Goal: Information Seeking & Learning: Learn about a topic

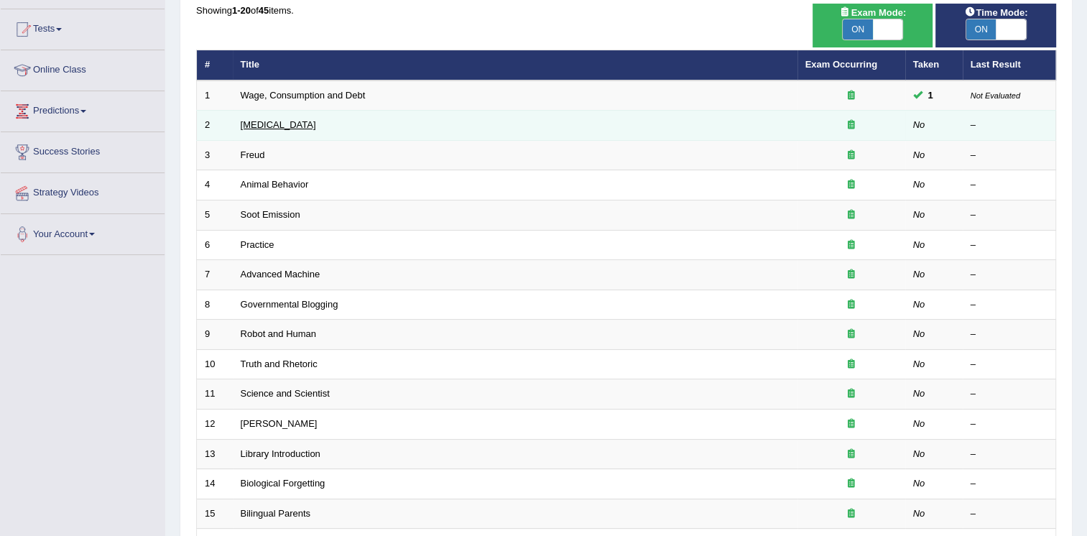
click at [300, 122] on link "Language Disorder" at bounding box center [278, 124] width 75 height 11
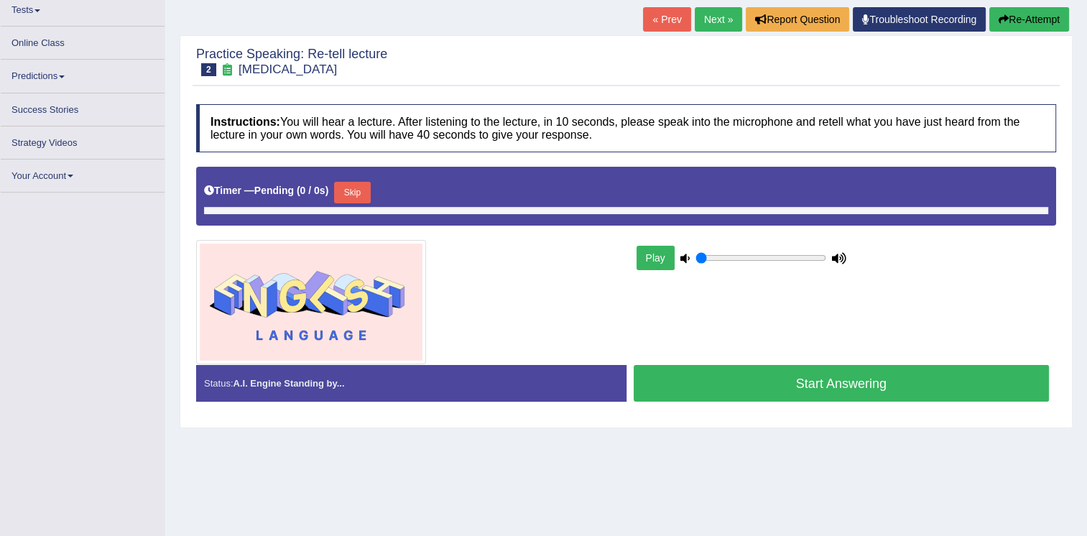
scroll to position [162, 0]
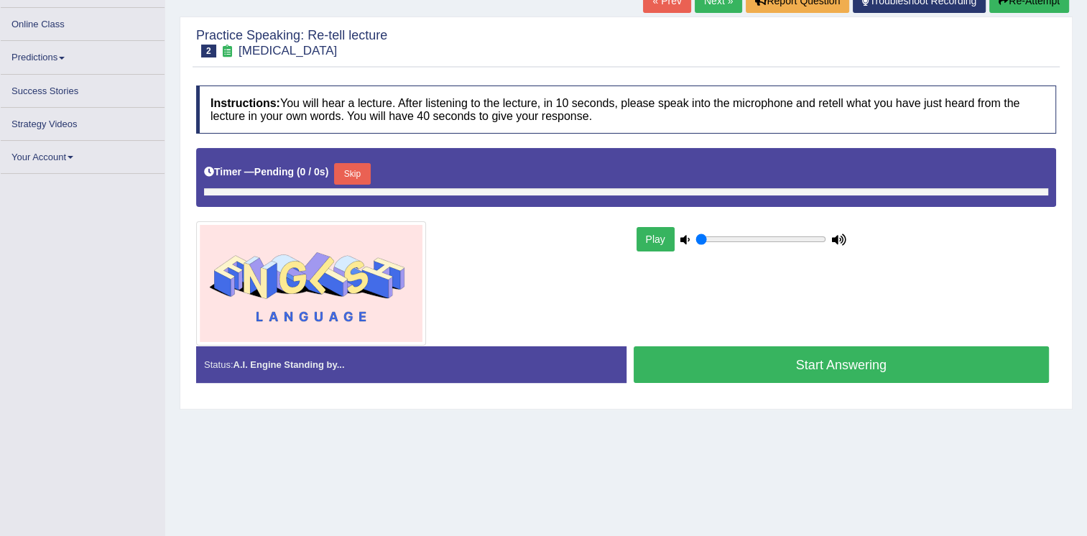
click at [765, 257] on div "Play" at bounding box center [742, 239] width 216 height 36
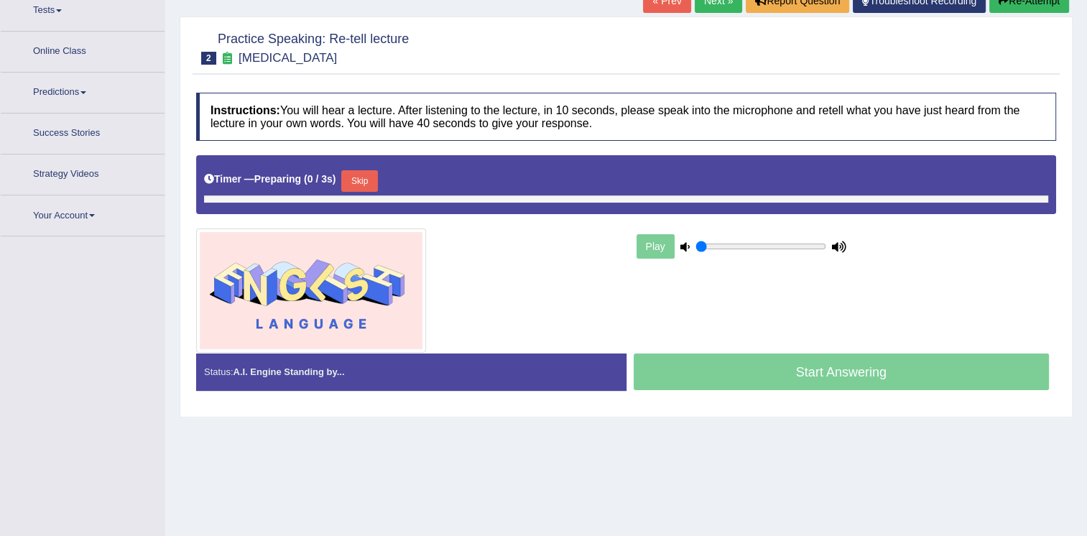
type input "0.9"
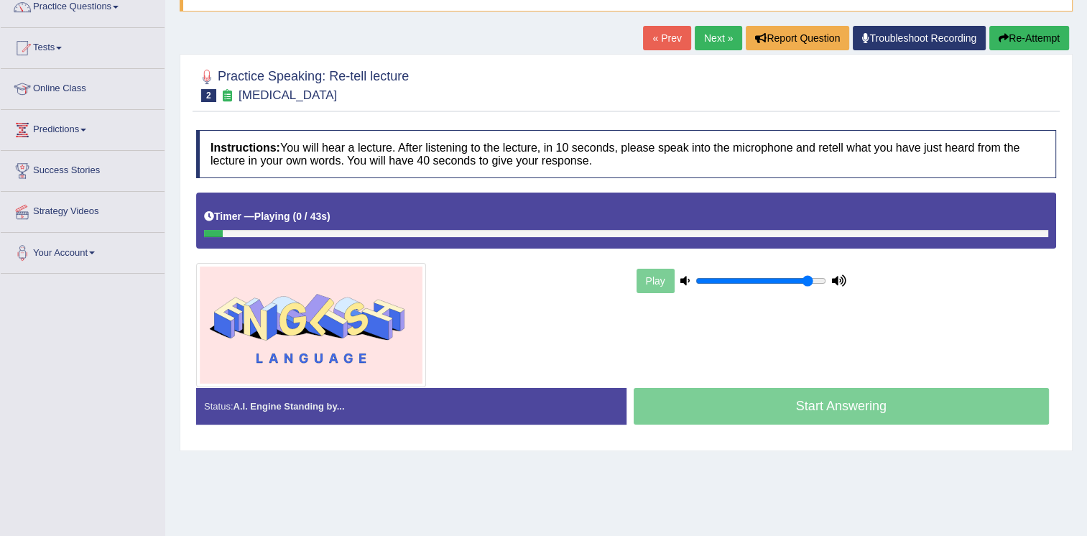
scroll to position [91, 0]
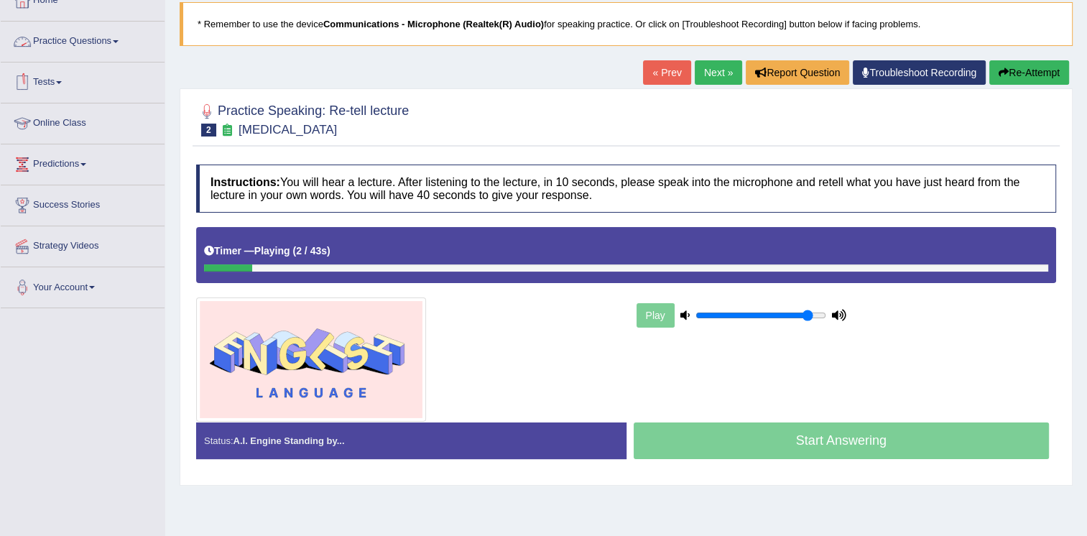
click at [89, 42] on link "Practice Questions" at bounding box center [83, 40] width 164 height 36
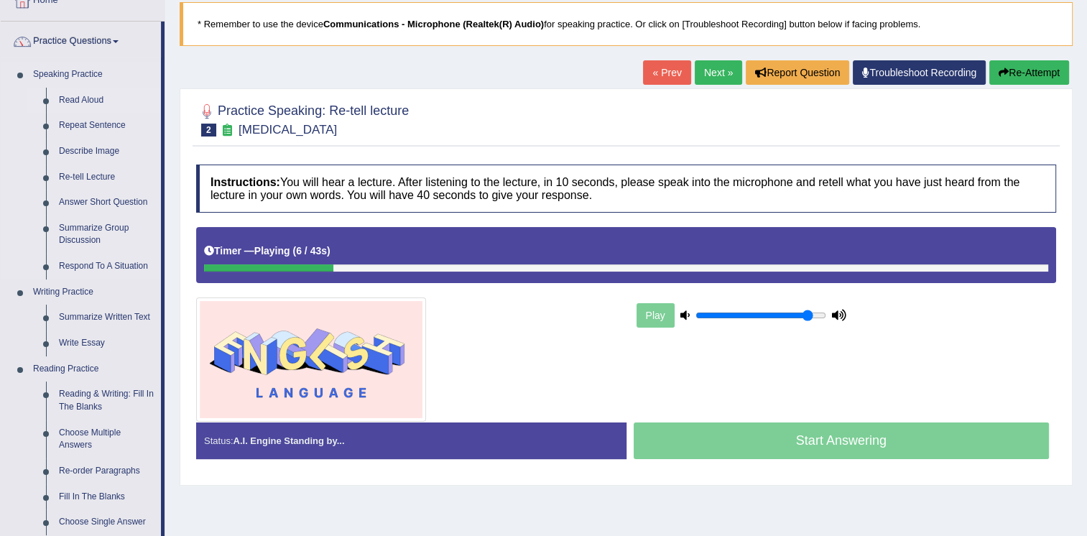
click at [71, 105] on link "Read Aloud" at bounding box center [106, 101] width 109 height 26
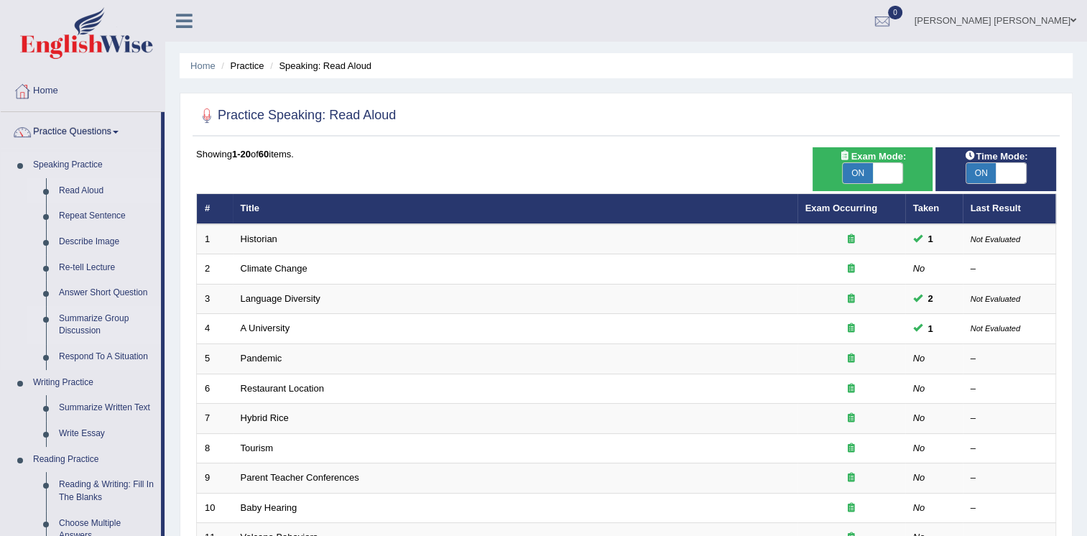
click at [74, 326] on link "Summarize Group Discussion" at bounding box center [106, 325] width 109 height 38
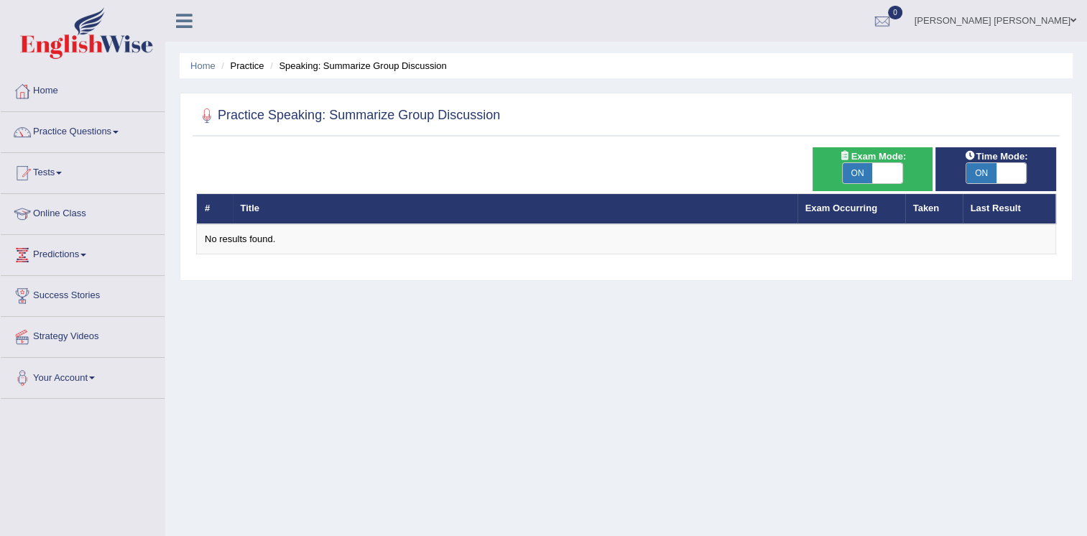
click at [903, 182] on div "ON OFF" at bounding box center [873, 173] width 106 height 22
click at [899, 180] on span at bounding box center [888, 173] width 30 height 20
click at [853, 180] on span "ON" at bounding box center [858, 173] width 30 height 20
checkbox input "false"
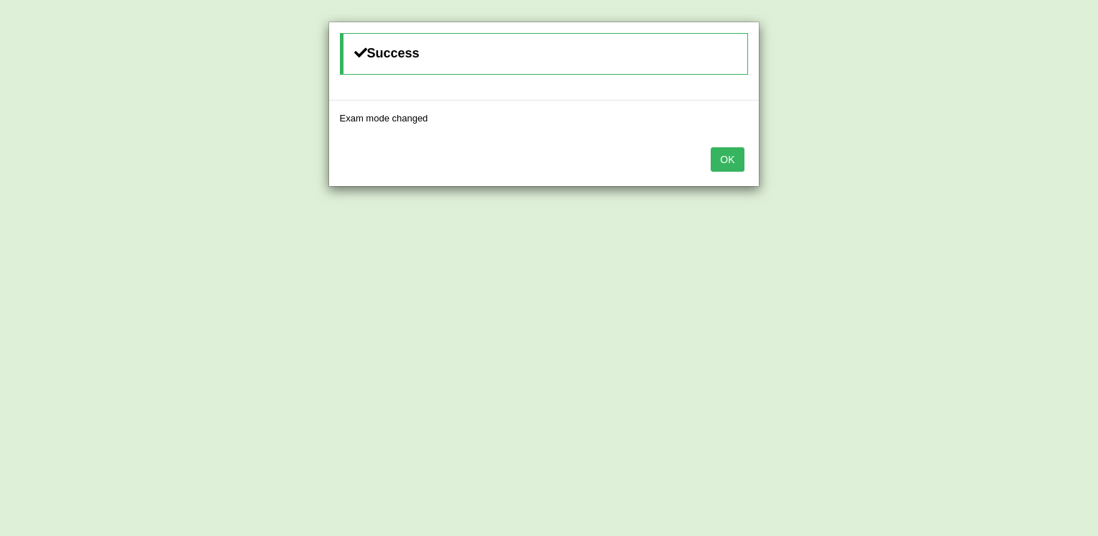
click at [737, 162] on button "OK" at bounding box center [727, 159] width 33 height 24
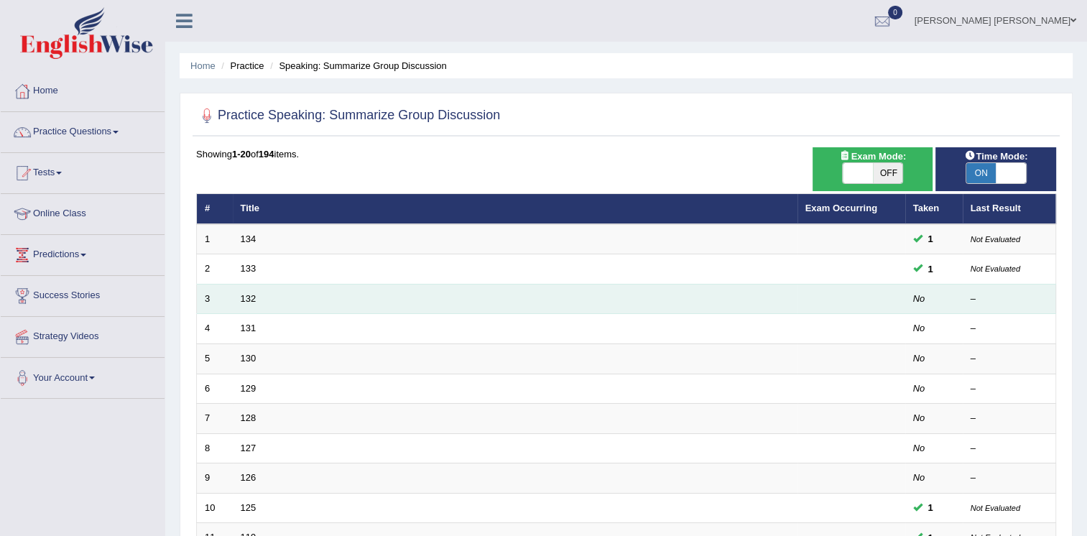
click at [267, 305] on td "132" at bounding box center [515, 299] width 565 height 30
click at [248, 294] on link "132" at bounding box center [249, 298] width 16 height 11
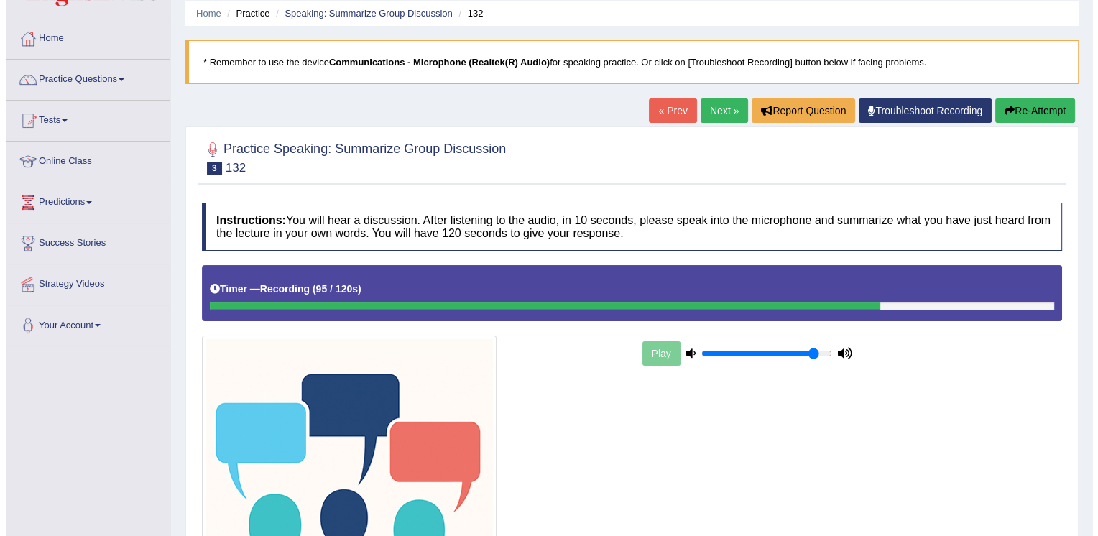
scroll to position [255, 0]
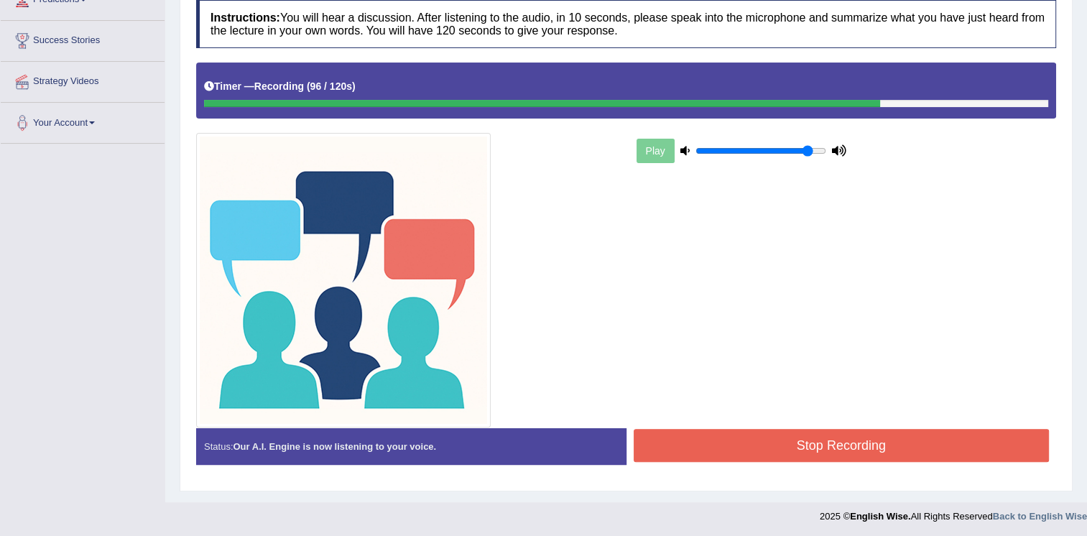
click at [915, 429] on button "Stop Recording" at bounding box center [842, 445] width 416 height 33
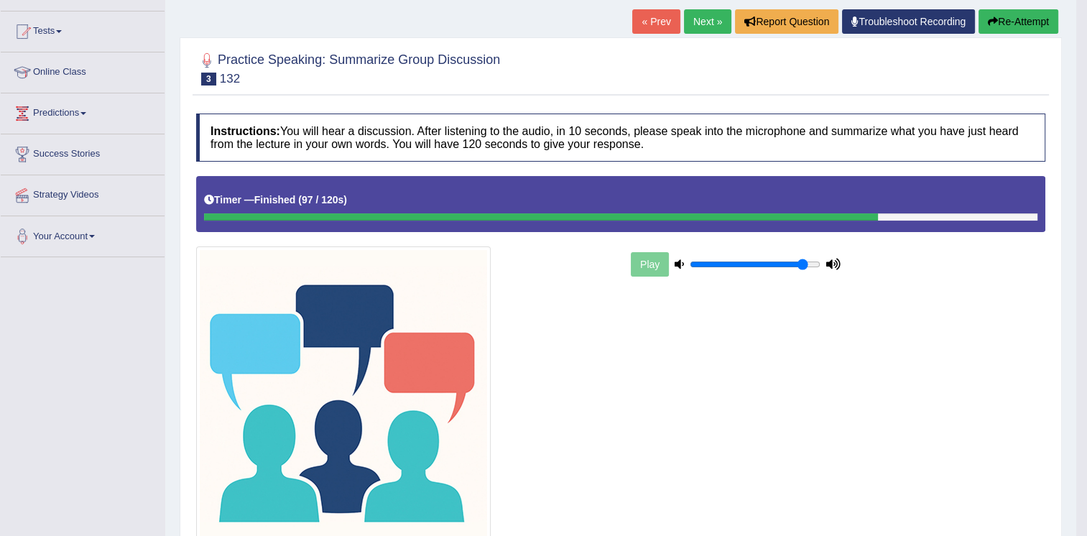
scroll to position [144, 0]
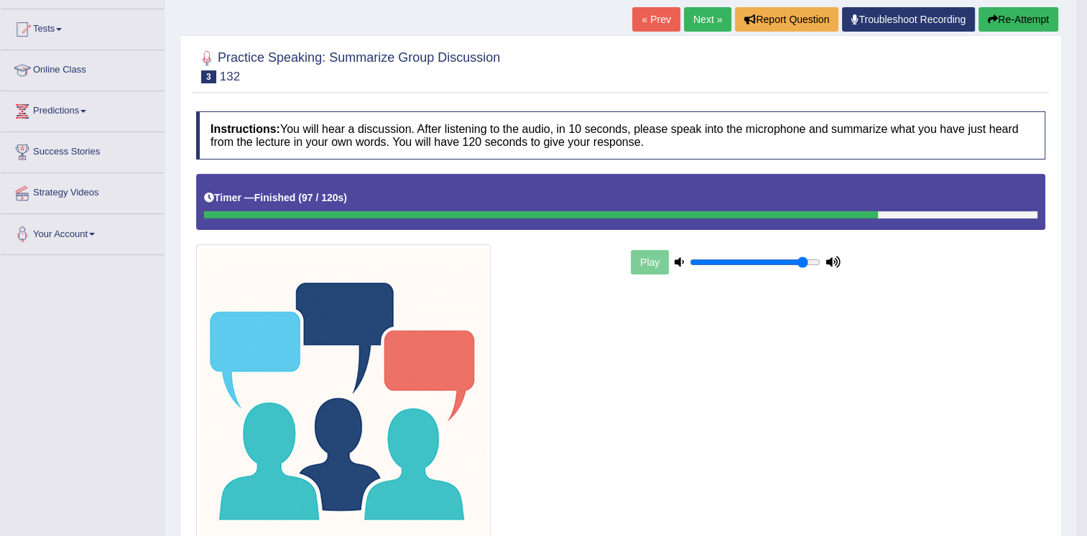
click at [710, 24] on link "Next »" at bounding box center [707, 19] width 47 height 24
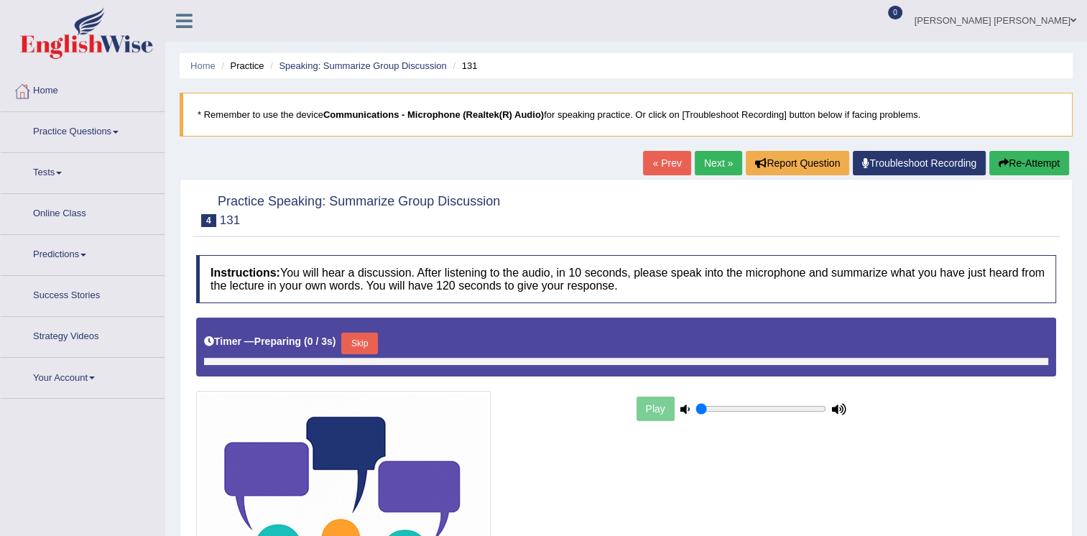
type input "0.9"
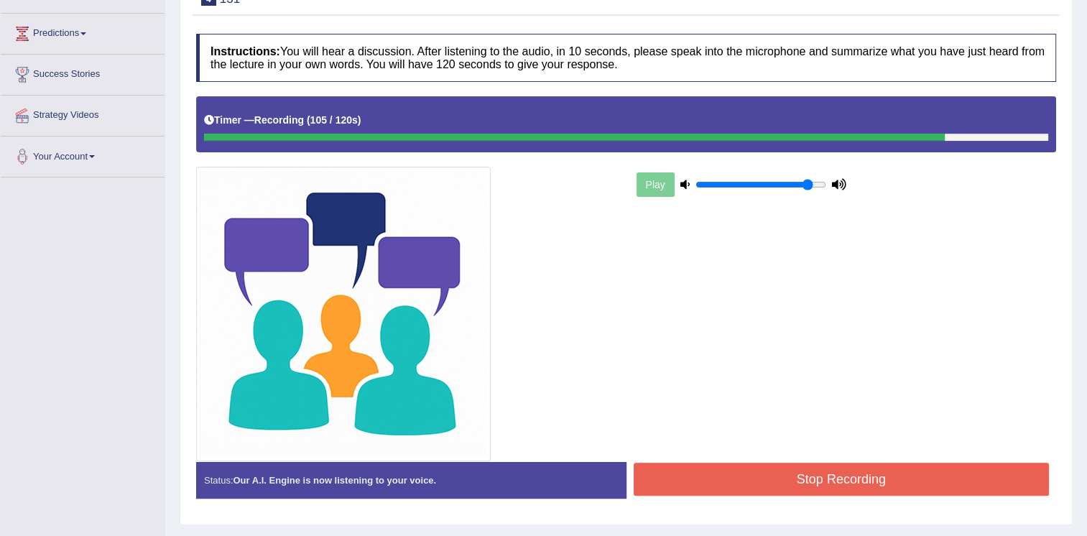
scroll to position [255, 0]
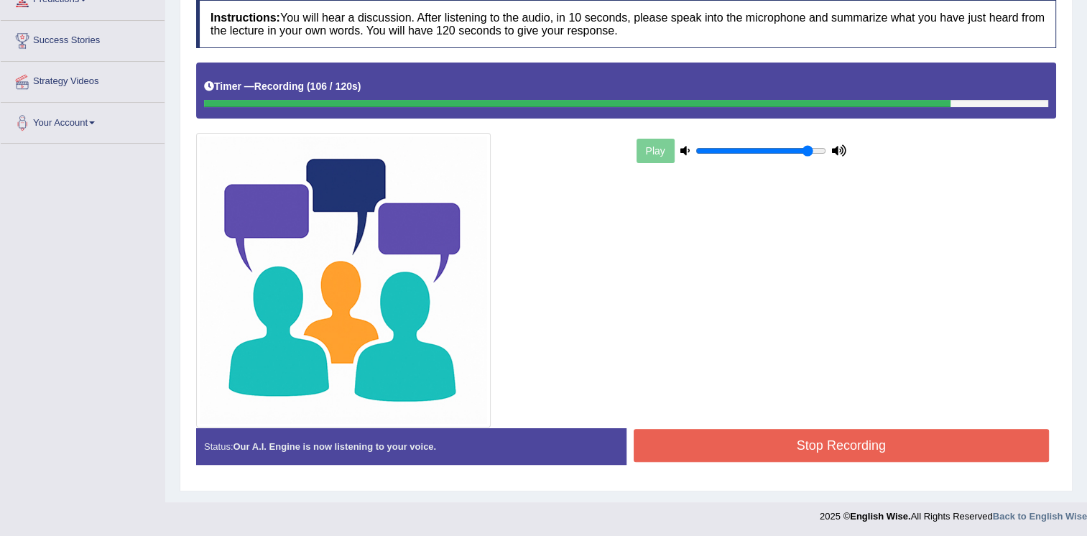
click at [832, 448] on button "Stop Recording" at bounding box center [842, 445] width 416 height 33
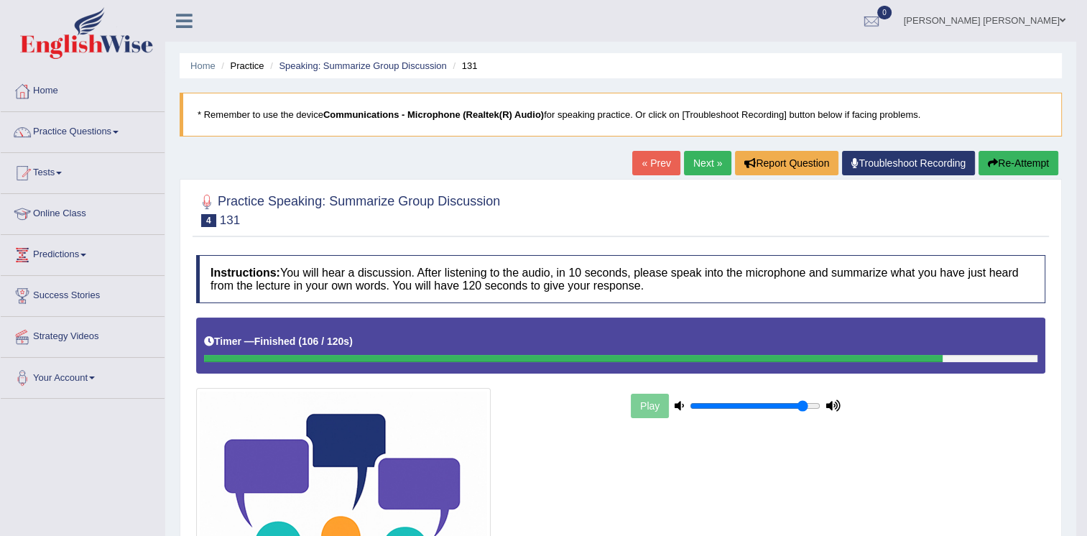
scroll to position [0, 0]
drag, startPoint x: 78, startPoint y: 119, endPoint x: 86, endPoint y: 123, distance: 9.0
click at [78, 119] on link "Practice Questions" at bounding box center [83, 130] width 164 height 36
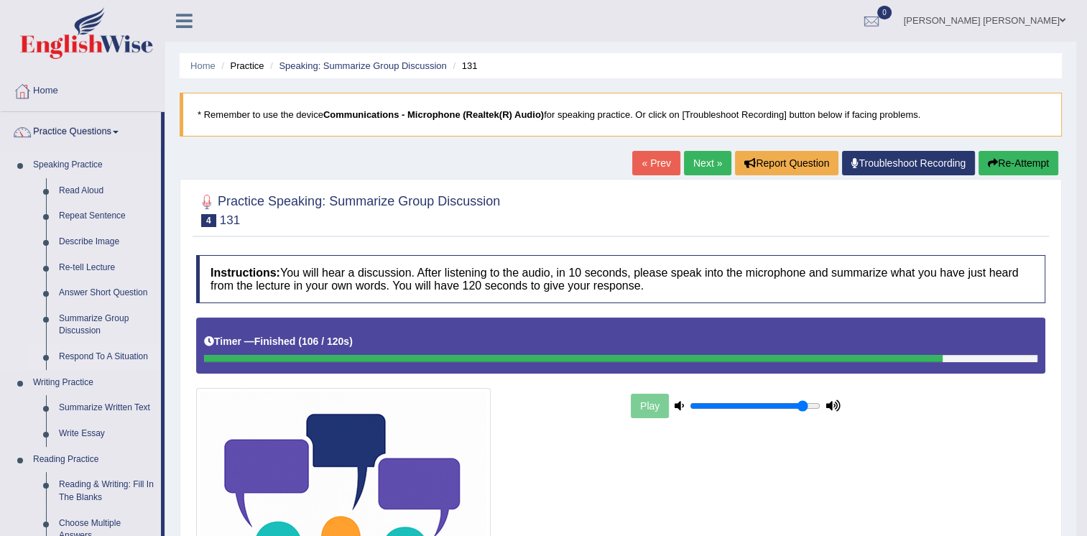
click at [87, 361] on link "Respond To A Situation" at bounding box center [106, 357] width 109 height 26
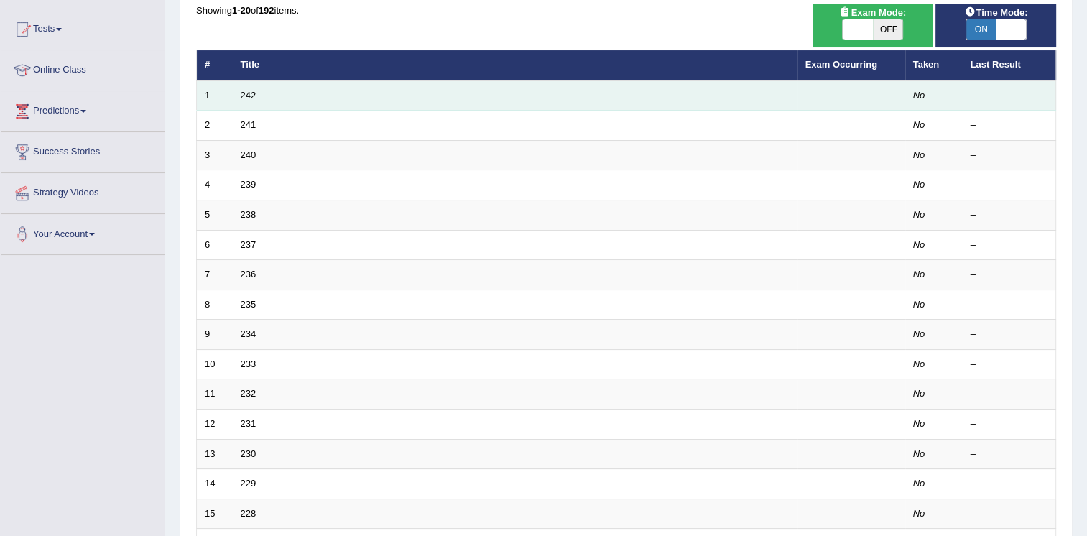
click at [248, 100] on td "242" at bounding box center [515, 95] width 565 height 30
click at [254, 93] on link "242" at bounding box center [249, 95] width 16 height 11
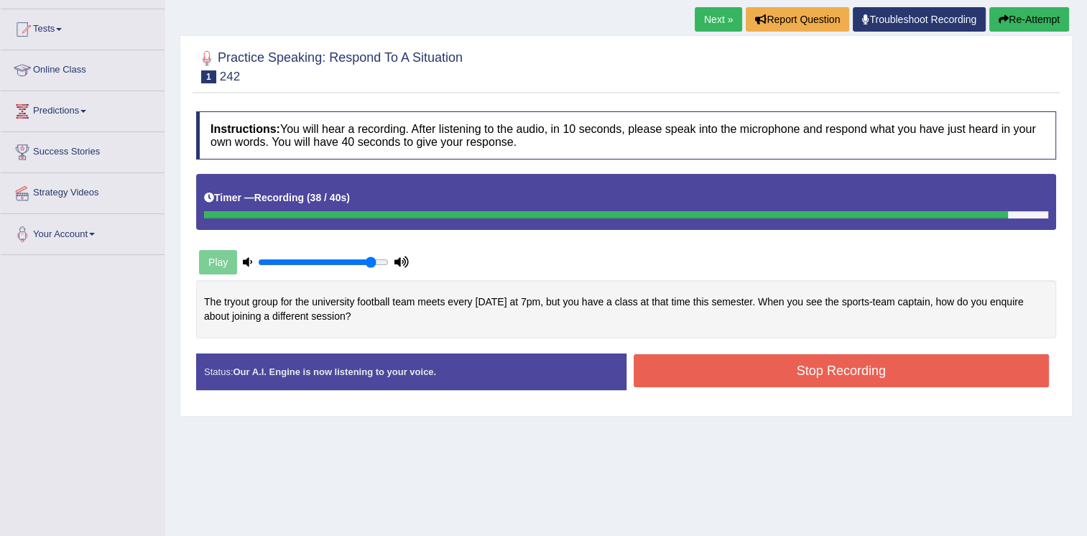
click at [898, 365] on button "Stop Recording" at bounding box center [842, 370] width 416 height 33
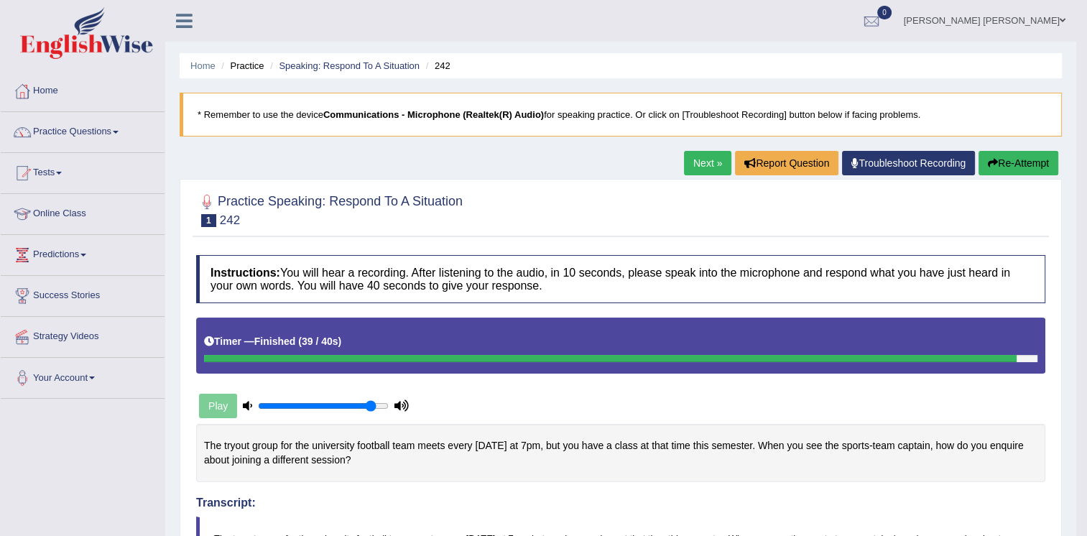
click at [699, 164] on link "Next »" at bounding box center [707, 163] width 47 height 24
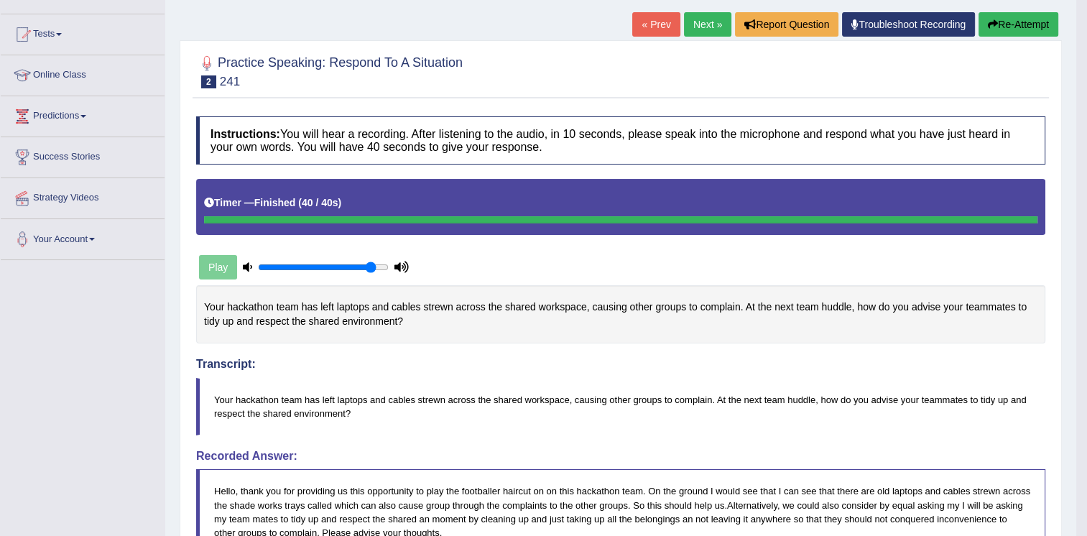
scroll to position [78, 0]
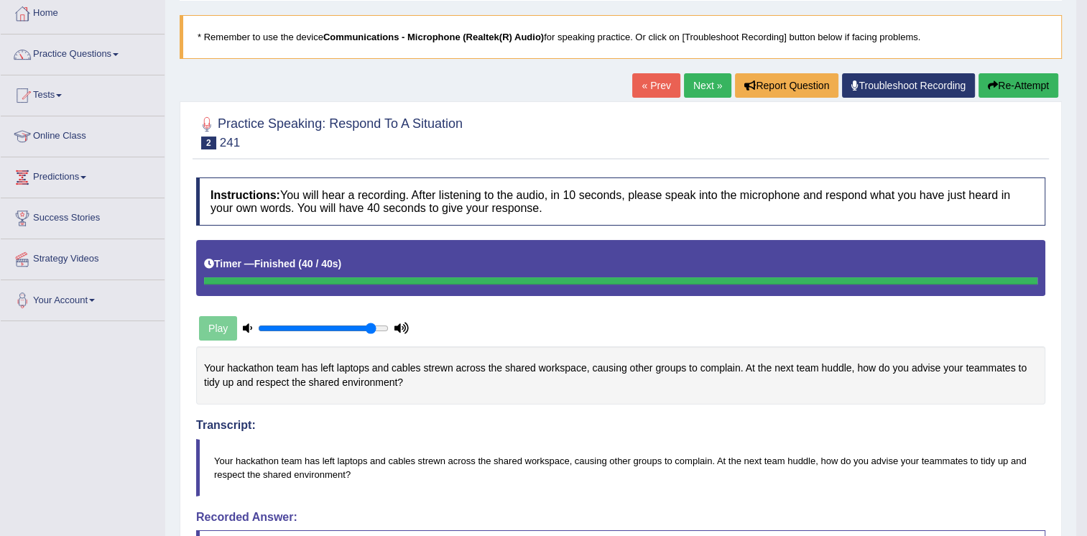
click at [701, 78] on link "Next »" at bounding box center [707, 85] width 47 height 24
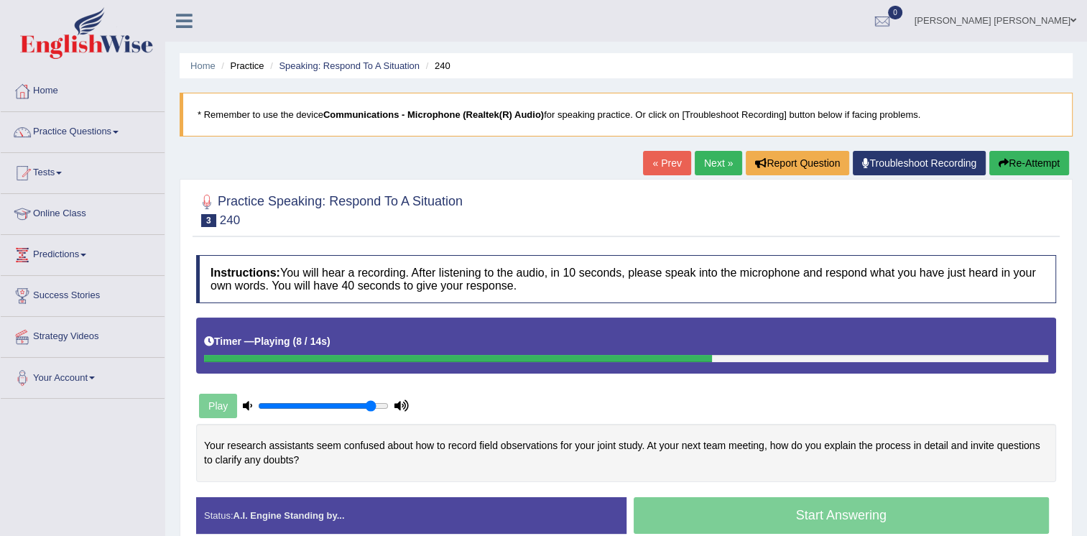
scroll to position [72, 0]
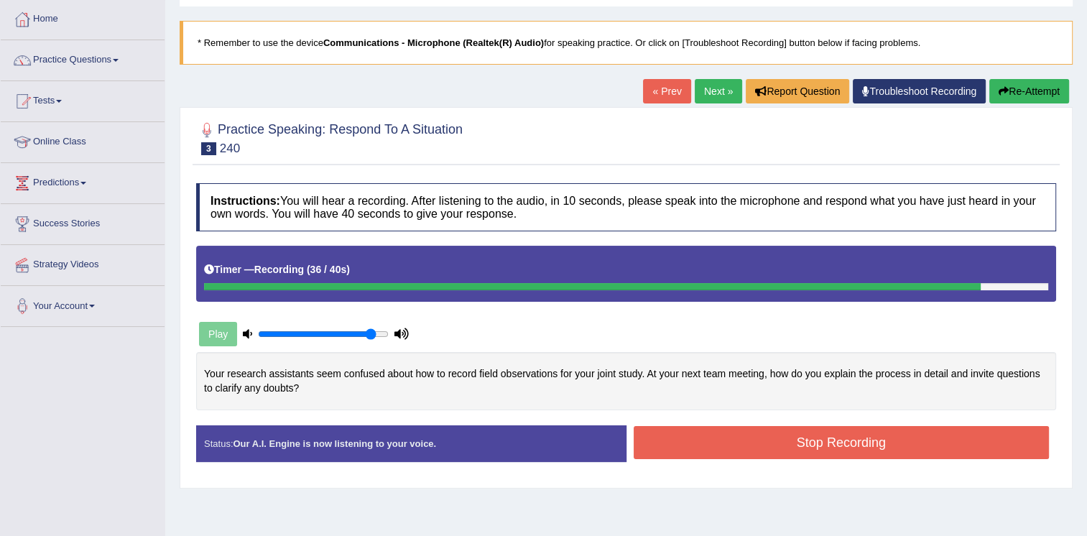
click at [873, 450] on button "Stop Recording" at bounding box center [842, 442] width 416 height 33
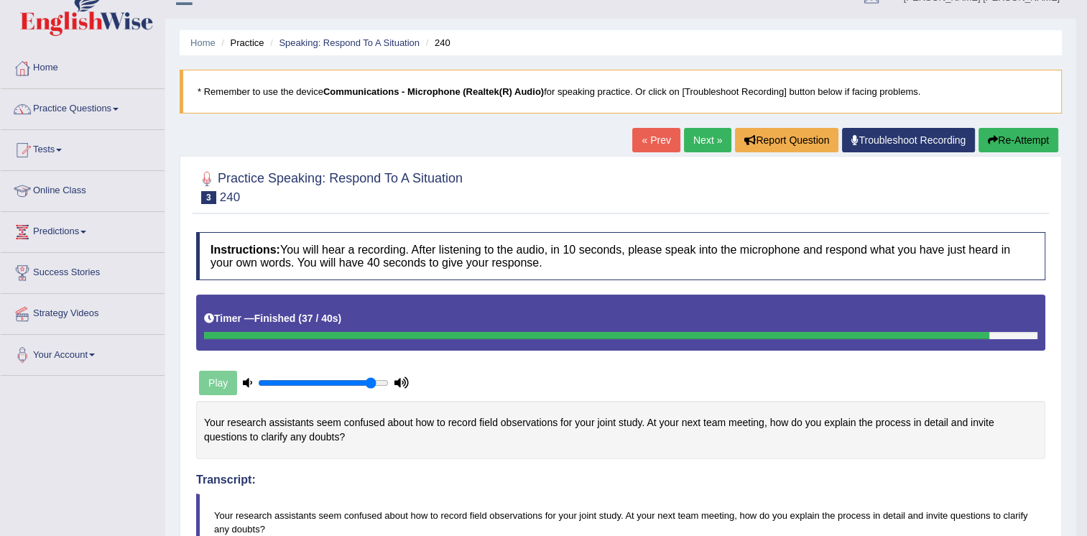
scroll to position [0, 0]
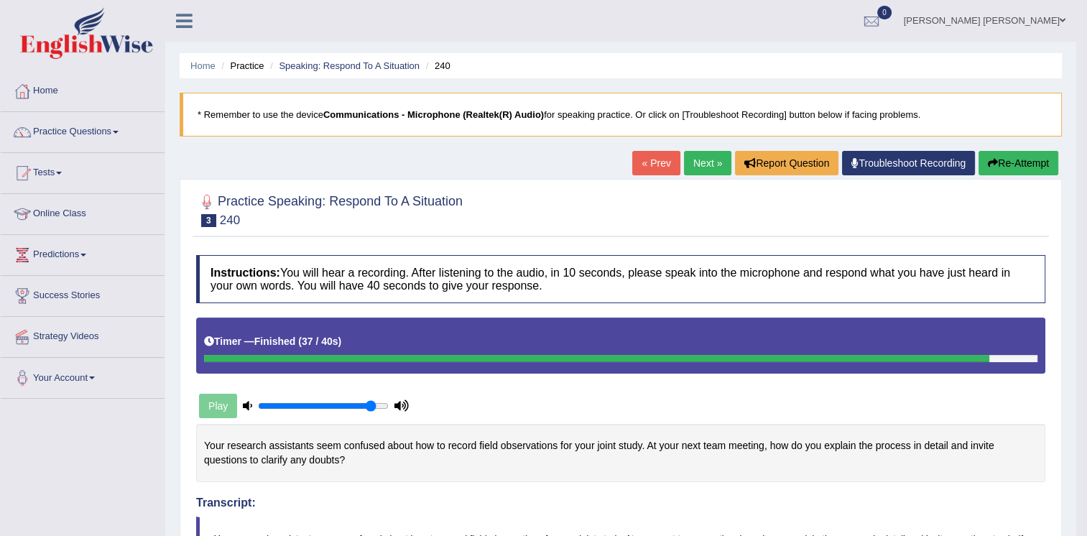
click at [723, 165] on link "Next »" at bounding box center [707, 163] width 47 height 24
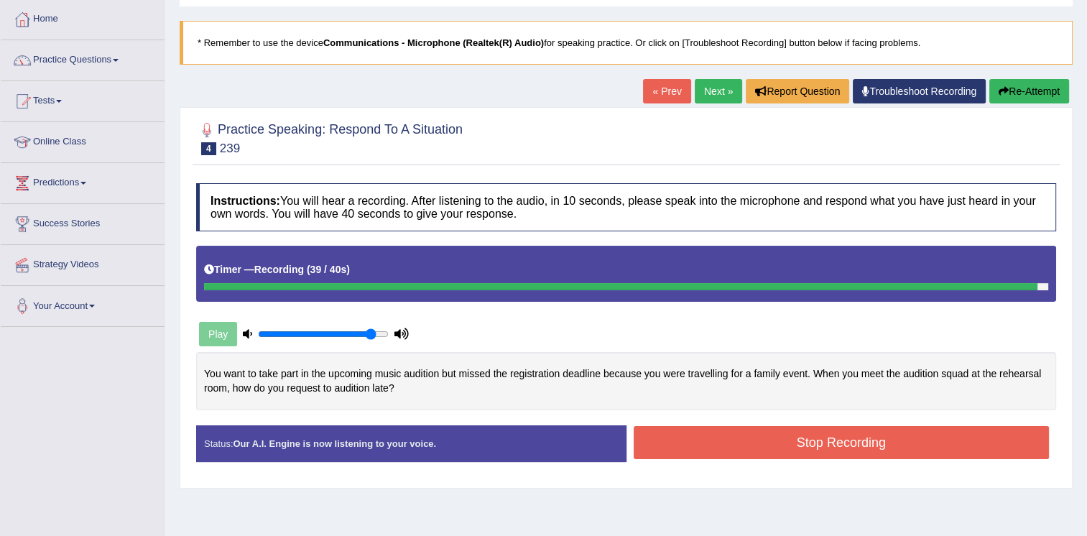
drag, startPoint x: 699, startPoint y: 425, endPoint x: 699, endPoint y: 433, distance: 7.9
click at [699, 430] on button "Stop Recording" at bounding box center [842, 442] width 416 height 33
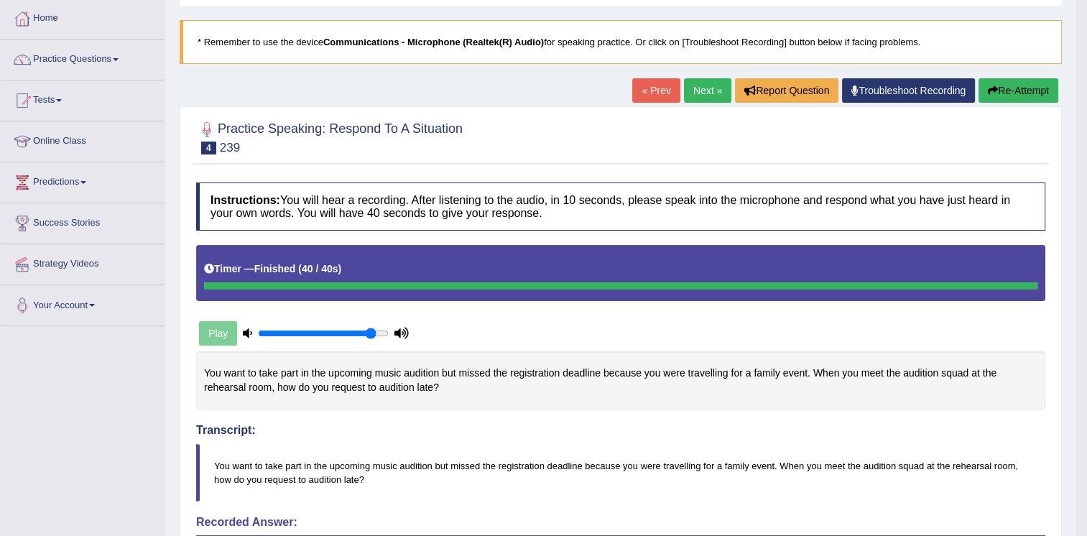
scroll to position [72, 0]
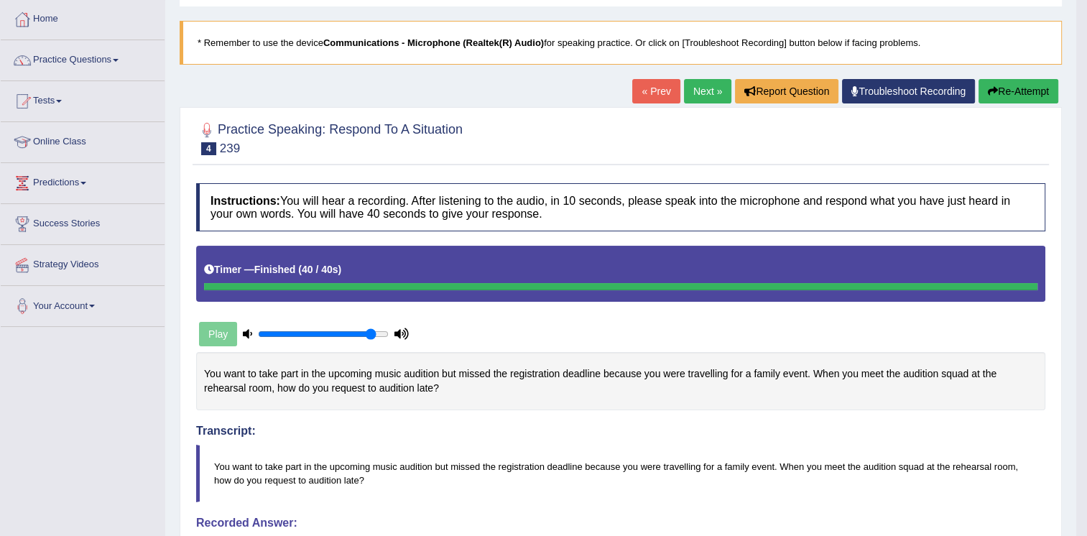
click at [701, 96] on link "Next »" at bounding box center [707, 91] width 47 height 24
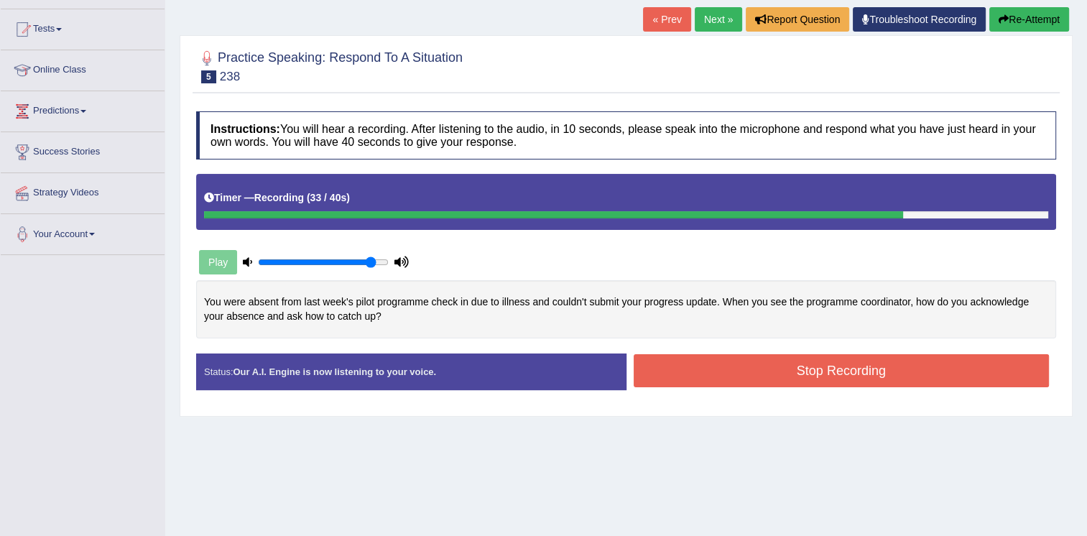
click at [803, 372] on button "Stop Recording" at bounding box center [842, 370] width 416 height 33
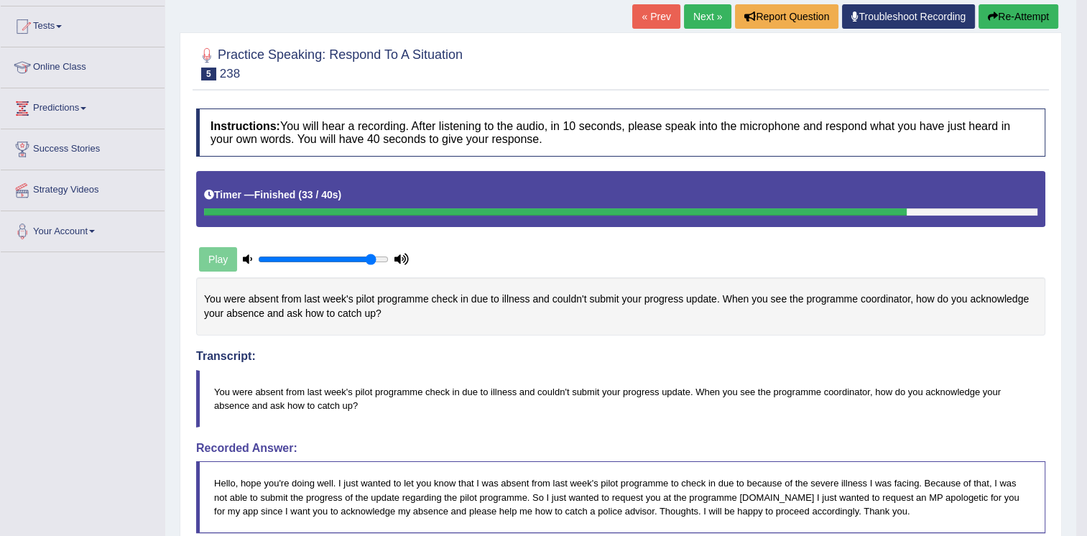
scroll to position [135, 0]
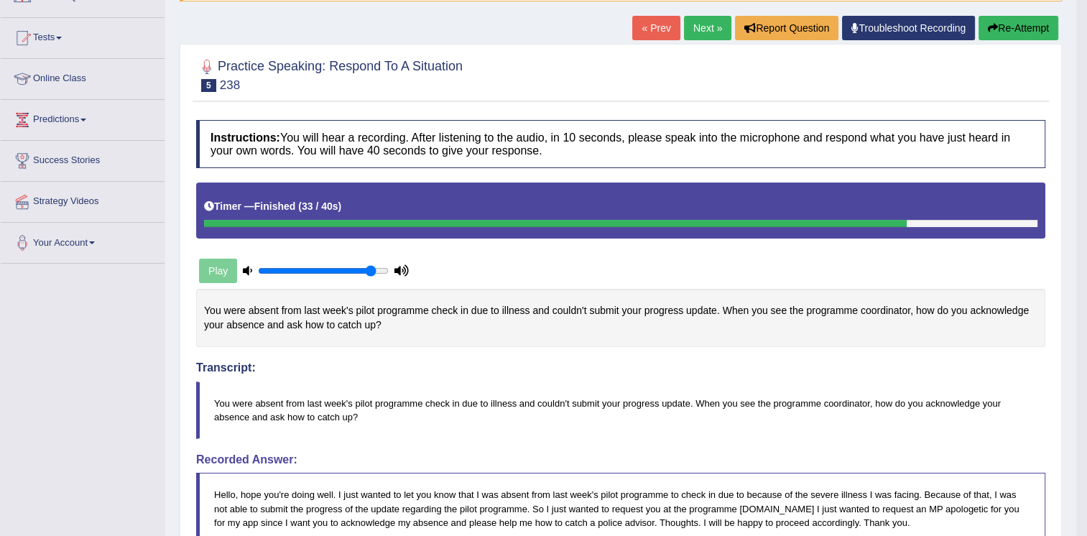
click at [715, 38] on link "Next »" at bounding box center [707, 28] width 47 height 24
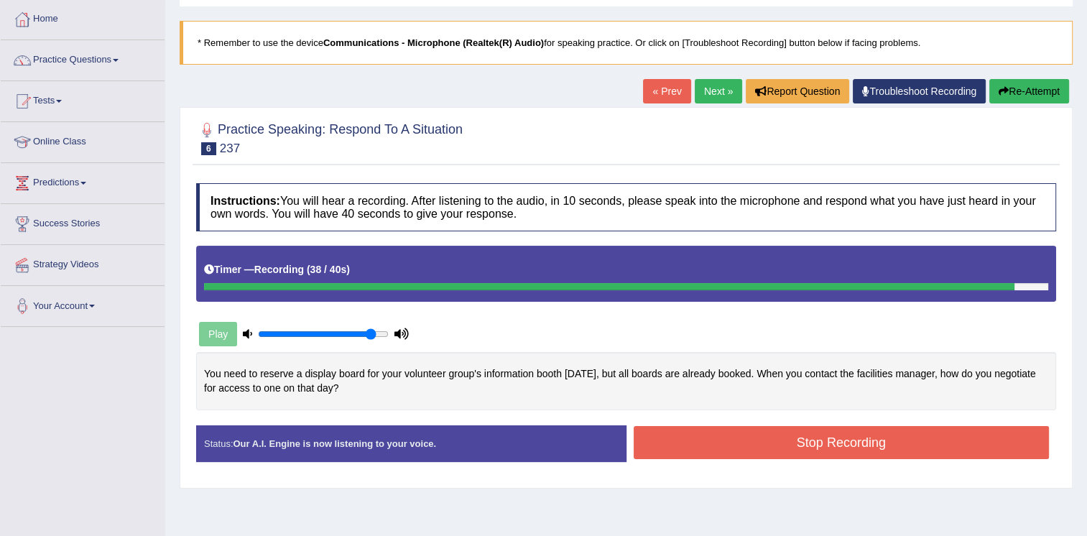
click at [702, 449] on button "Stop Recording" at bounding box center [842, 442] width 416 height 33
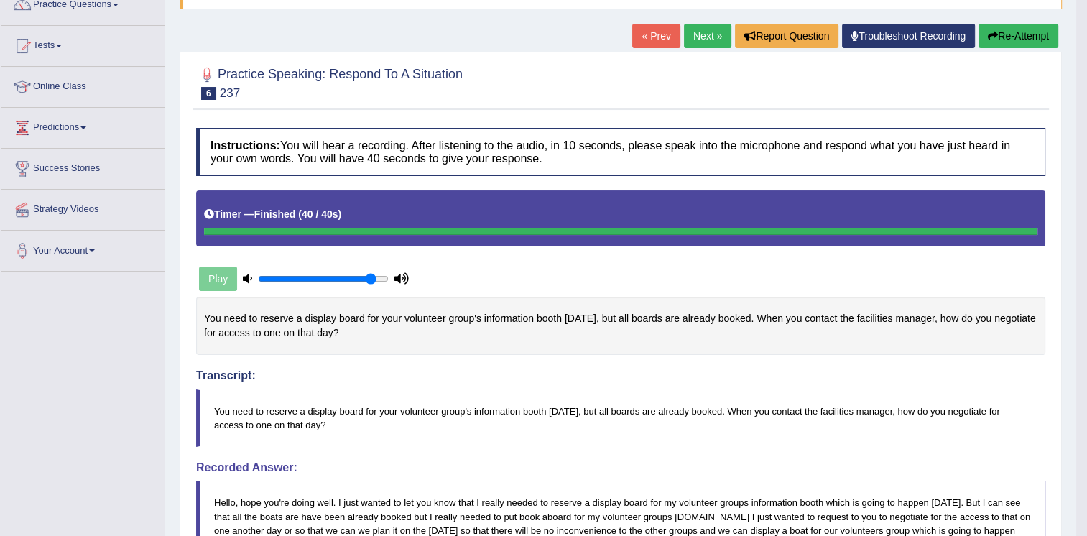
scroll to position [75, 0]
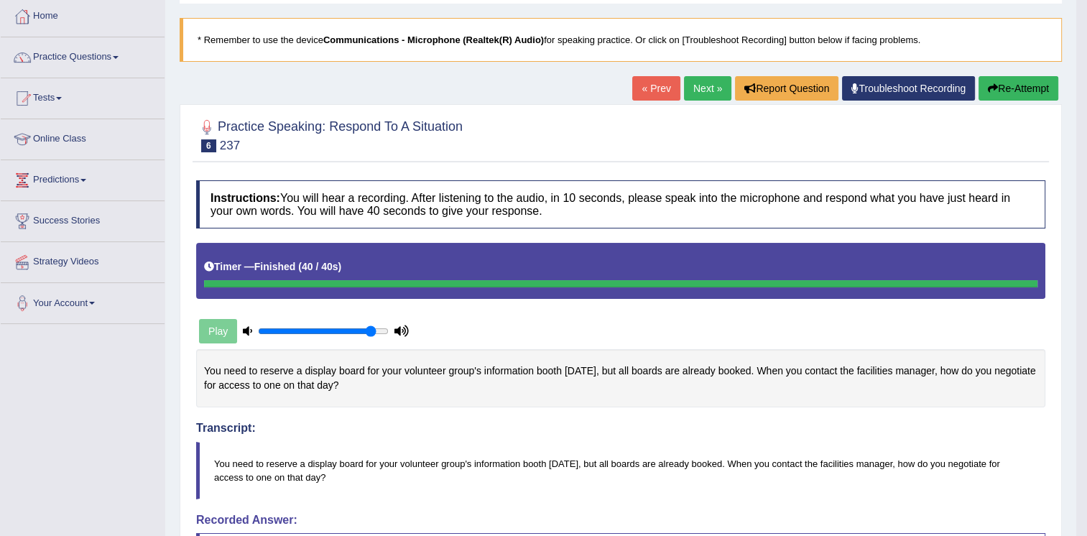
click at [701, 91] on link "Next »" at bounding box center [707, 88] width 47 height 24
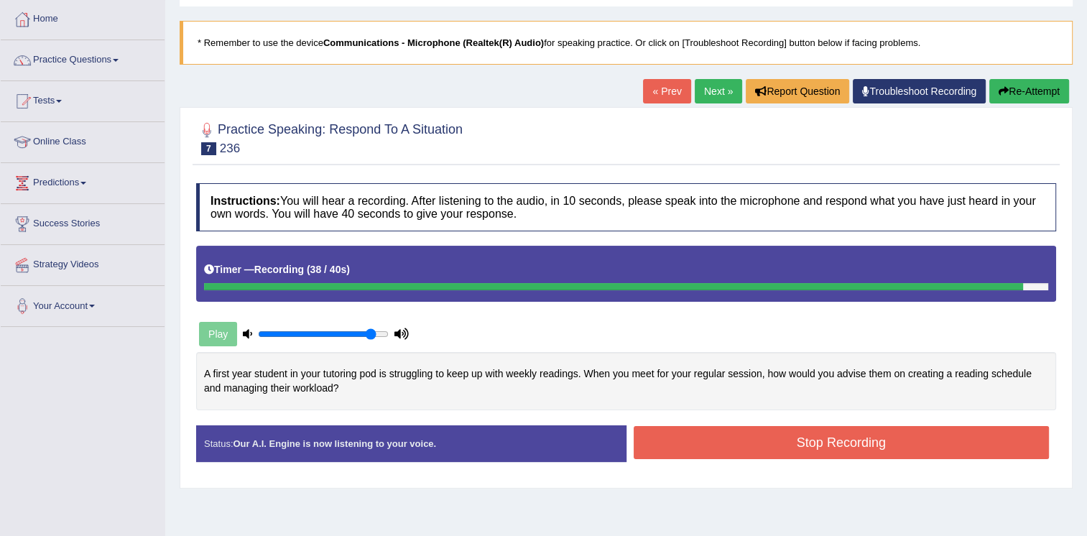
click at [799, 459] on div "Stop Recording" at bounding box center [842, 444] width 431 height 37
click at [804, 438] on button "Stop Recording" at bounding box center [842, 442] width 416 height 33
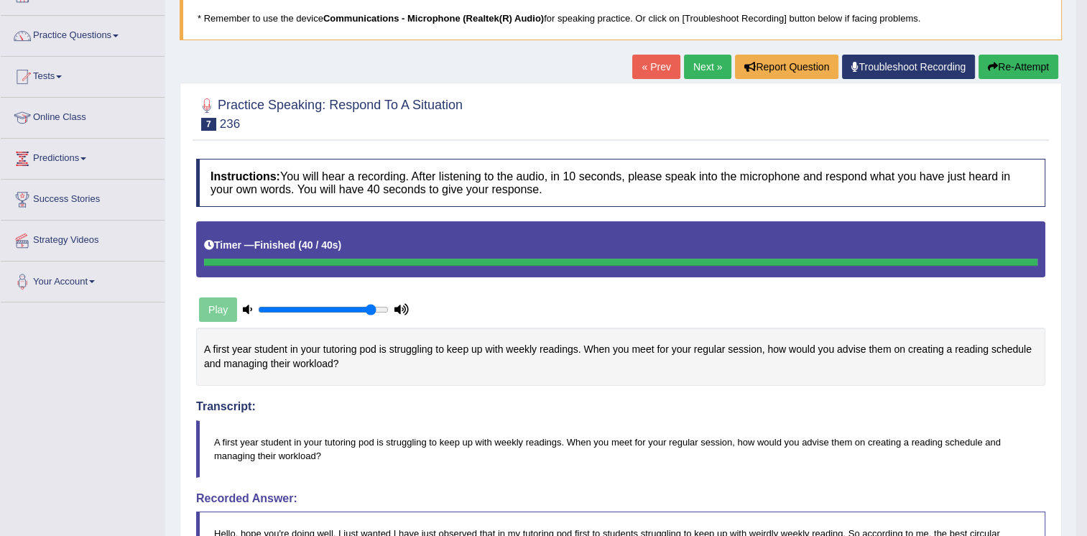
scroll to position [72, 0]
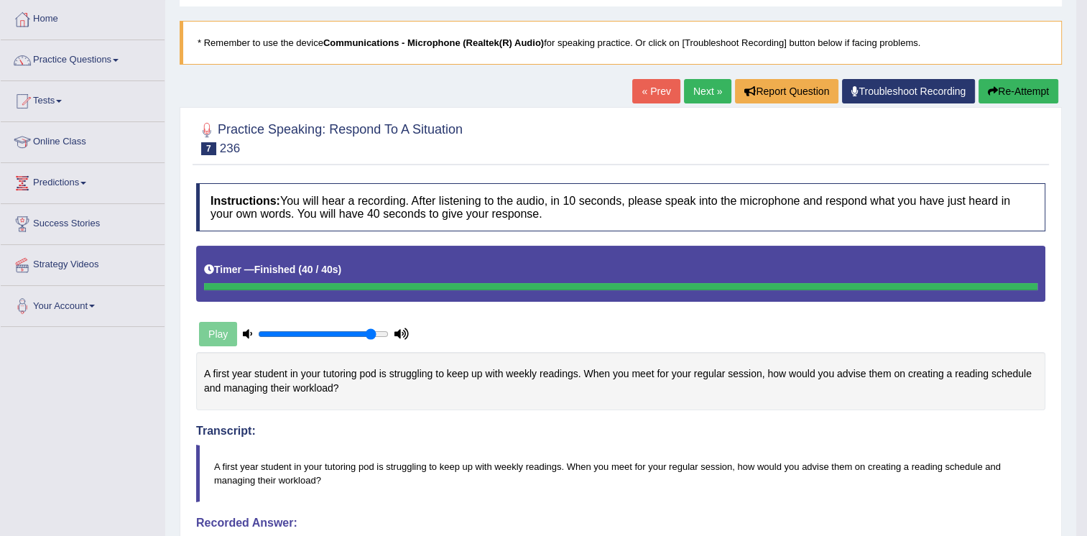
click at [711, 102] on link "Next »" at bounding box center [707, 91] width 47 height 24
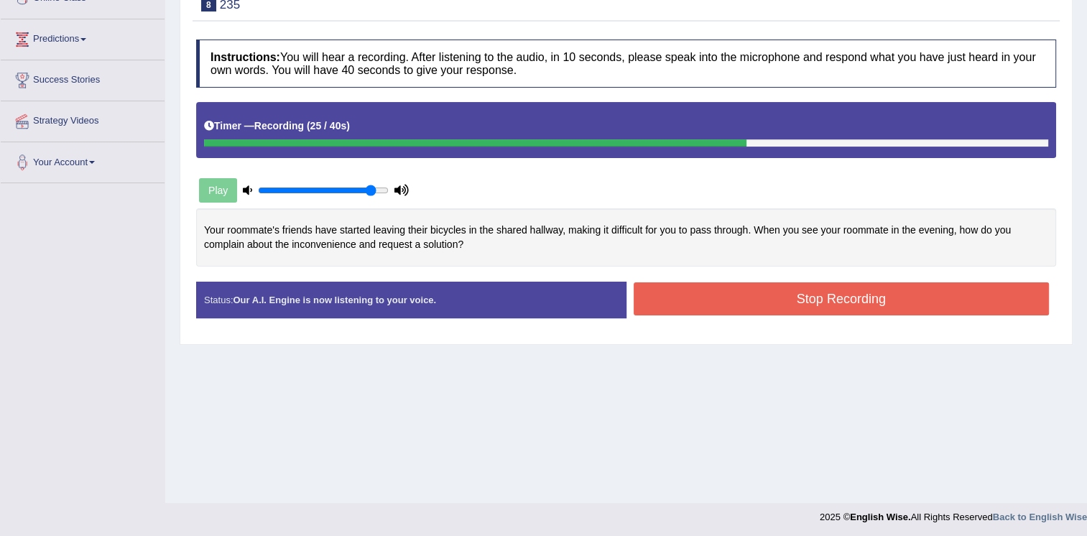
scroll to position [218, 0]
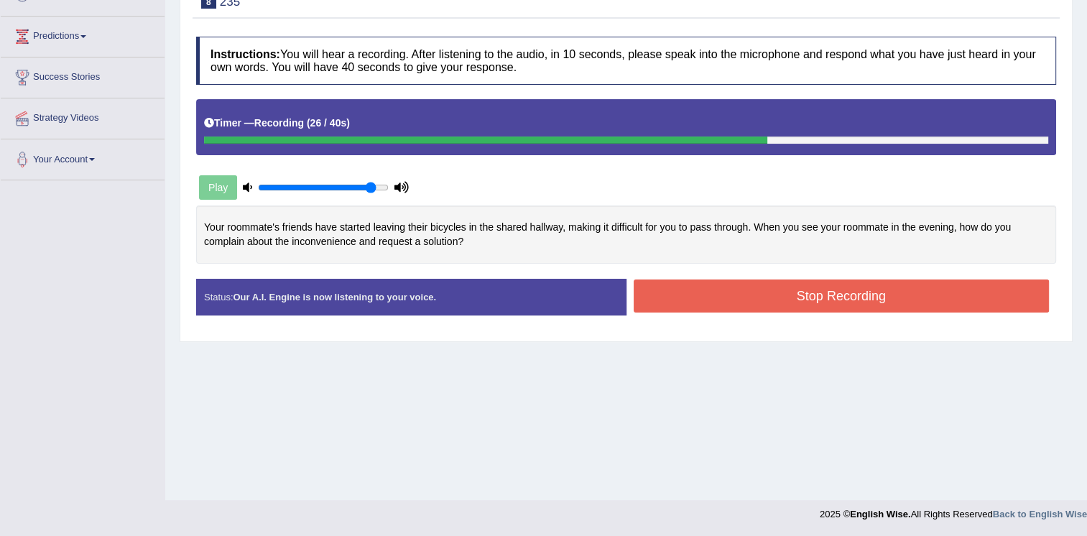
click at [740, 310] on button "Stop Recording" at bounding box center [842, 296] width 416 height 33
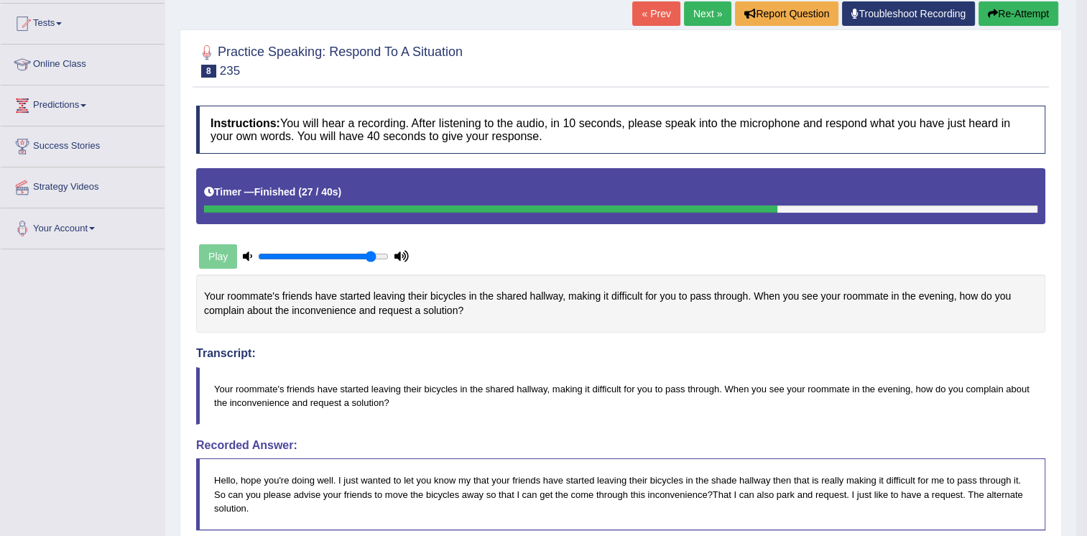
scroll to position [147, 0]
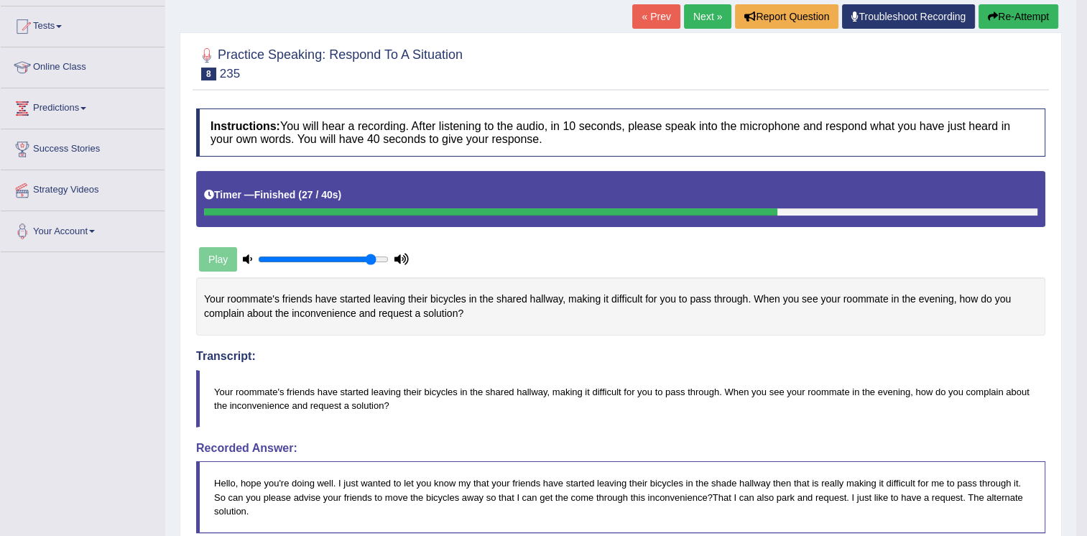
click at [1041, 30] on div "« Prev Next » Report Question Troubleshoot Recording Re-Attempt" at bounding box center [847, 18] width 430 height 28
click at [1044, 21] on button "Re-Attempt" at bounding box center [1019, 16] width 80 height 24
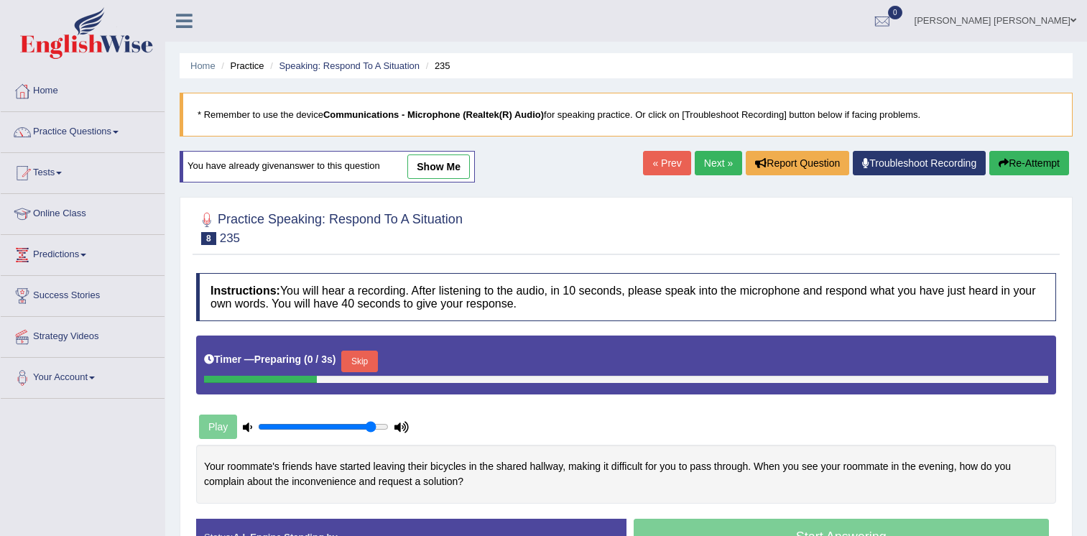
click at [758, 519] on div "Start Answering" at bounding box center [842, 539] width 431 height 40
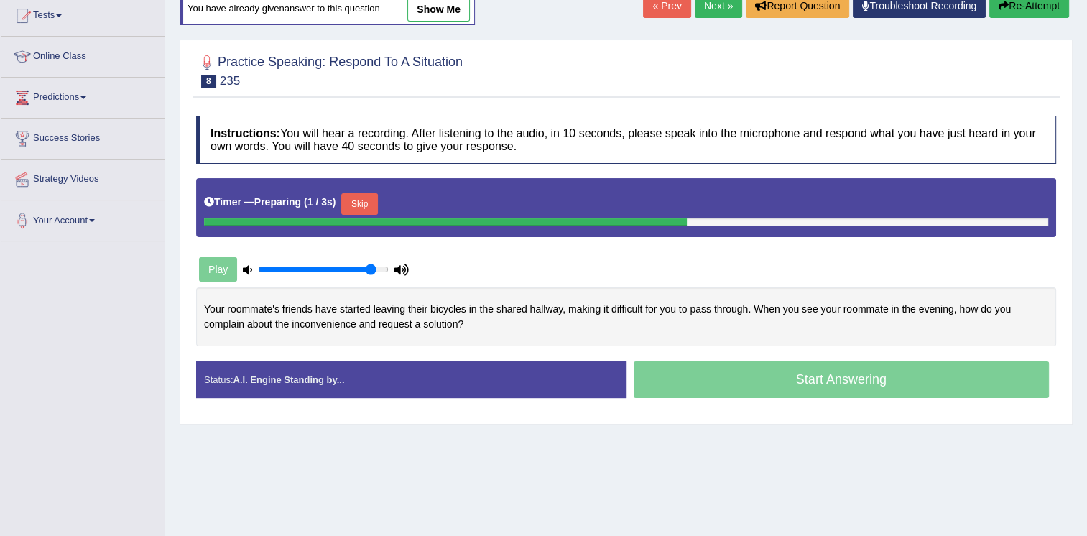
drag, startPoint x: 368, startPoint y: 197, endPoint x: 379, endPoint y: 211, distance: 17.9
click at [368, 197] on button "Skip" at bounding box center [359, 204] width 36 height 22
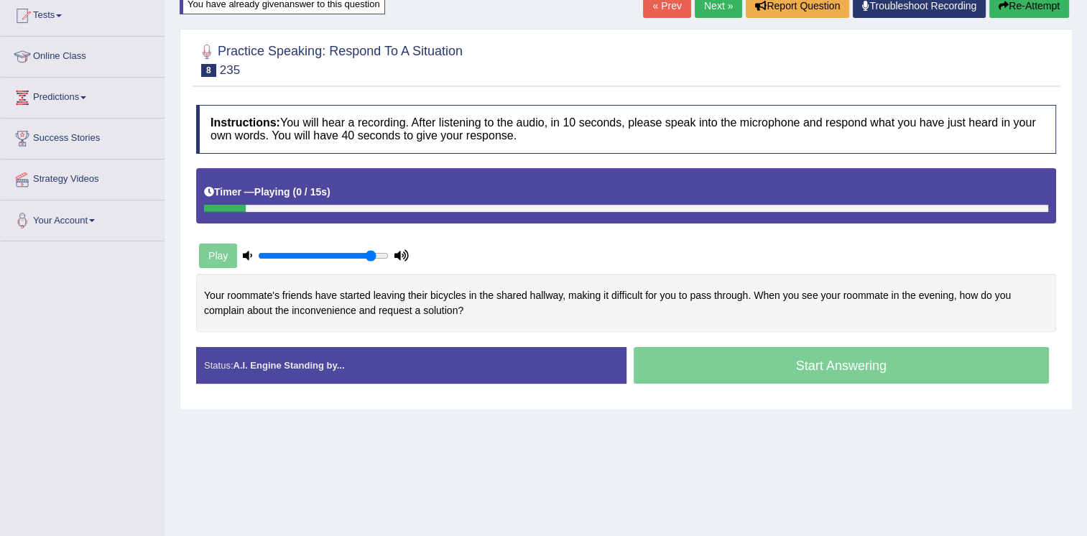
click at [847, 369] on div "Start Answering" at bounding box center [842, 367] width 431 height 40
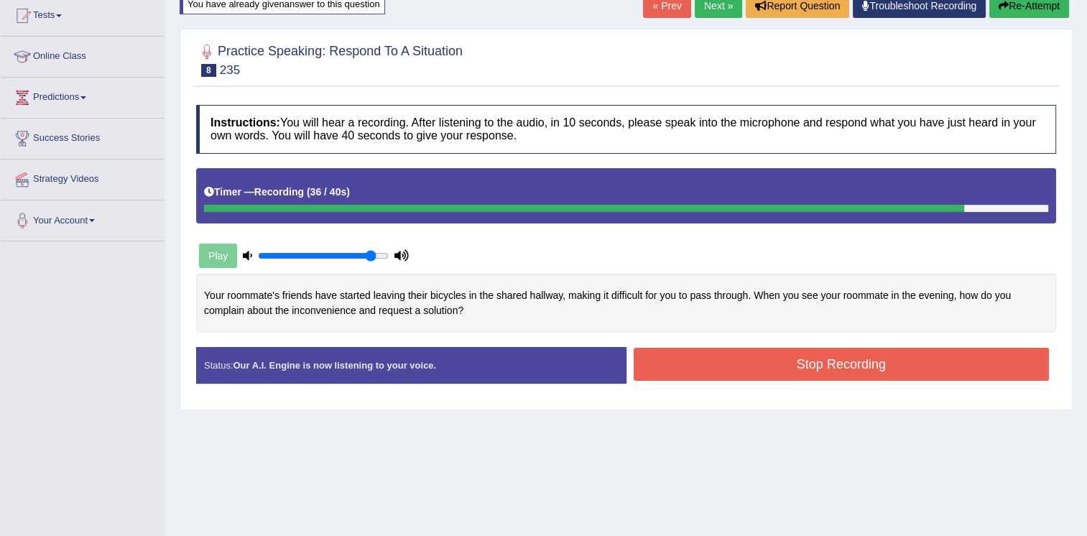
click at [856, 370] on button "Stop Recording" at bounding box center [842, 364] width 416 height 33
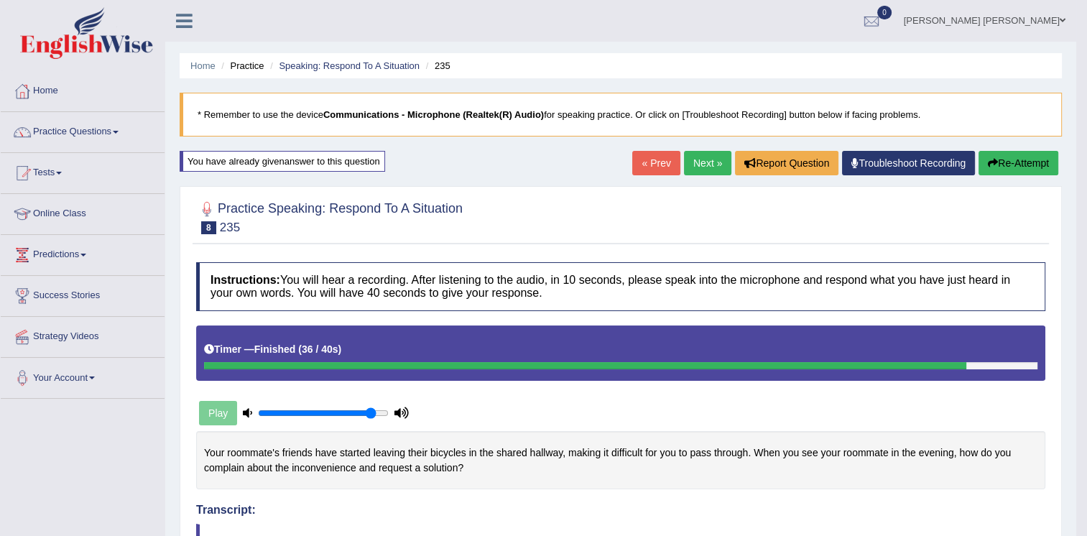
click at [699, 157] on link "Next »" at bounding box center [707, 163] width 47 height 24
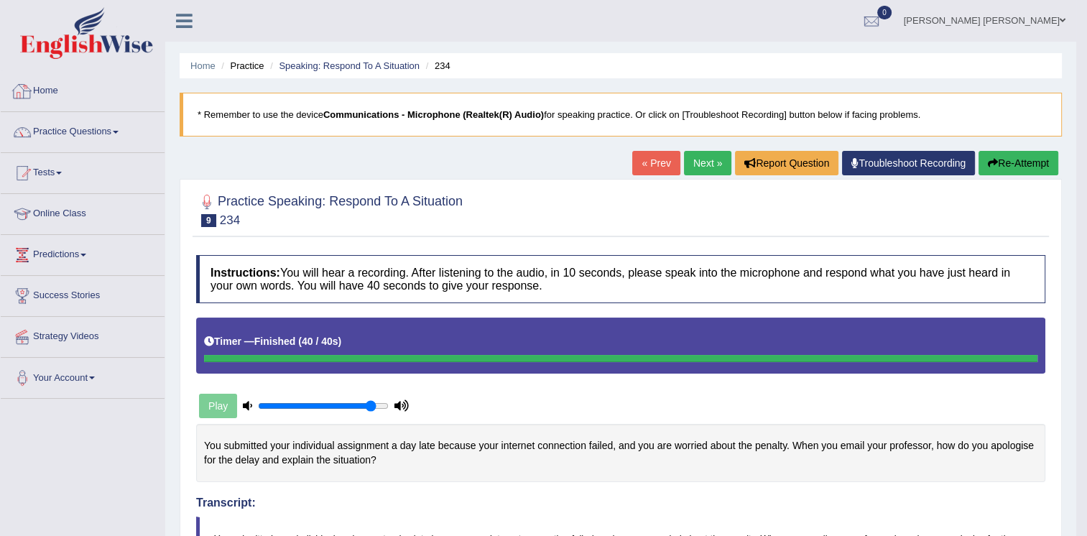
click at [60, 86] on link "Home" at bounding box center [83, 89] width 164 height 36
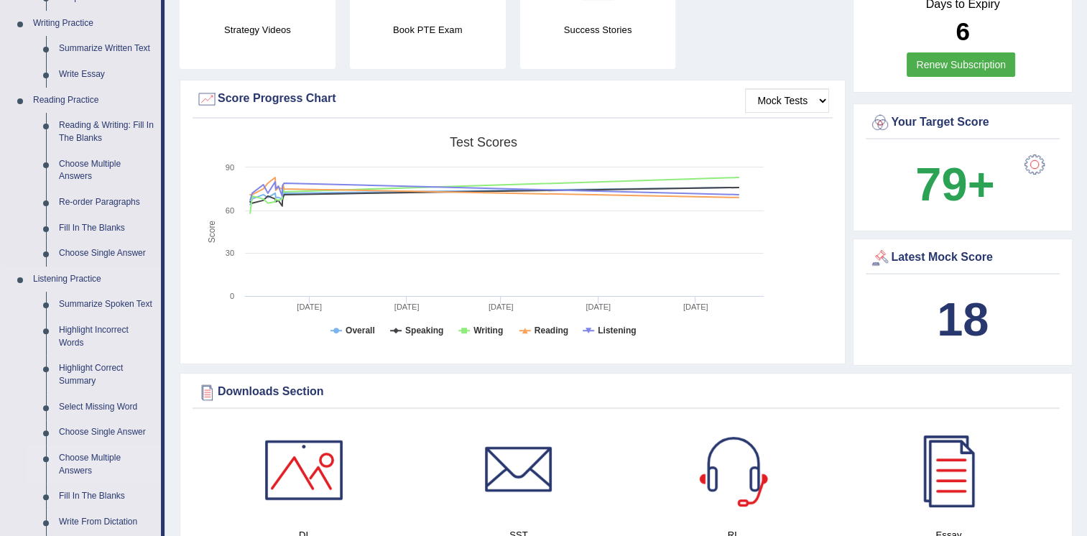
scroll to position [647, 0]
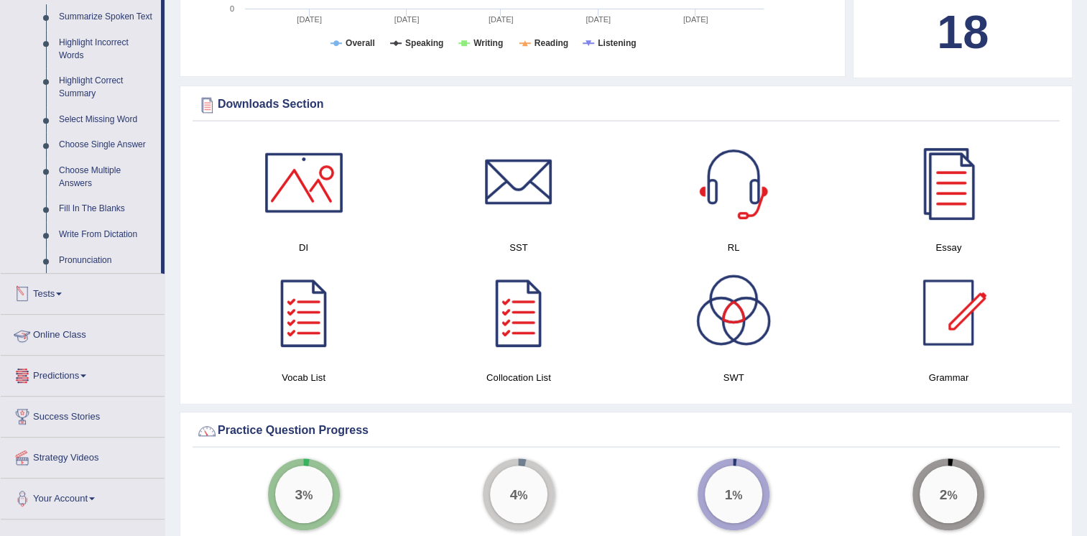
click at [44, 373] on link "Predictions" at bounding box center [83, 374] width 164 height 36
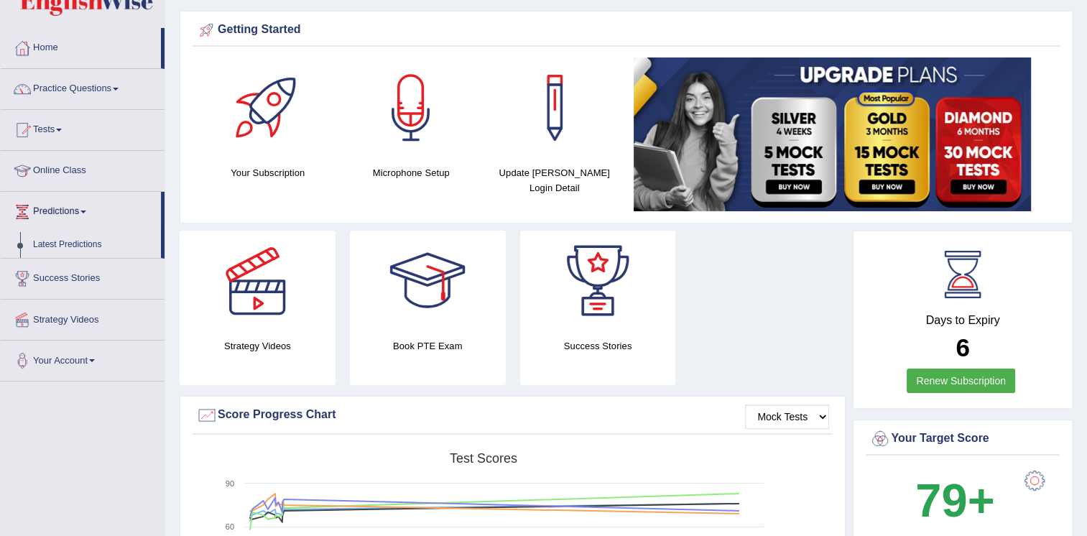
scroll to position [0, 0]
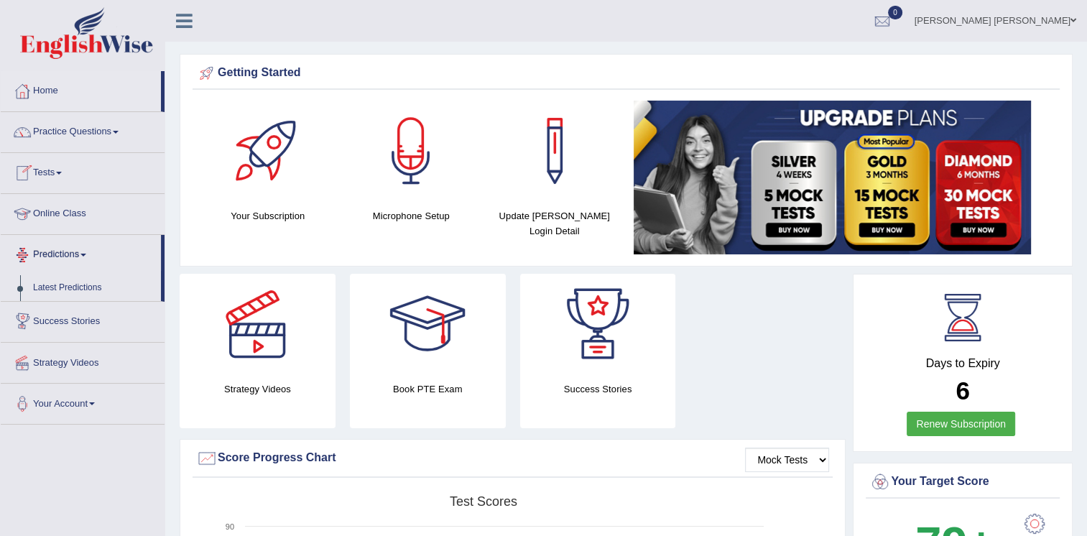
click at [83, 258] on link "Predictions" at bounding box center [81, 253] width 160 height 36
click at [83, 258] on link "Predictions" at bounding box center [83, 253] width 164 height 36
click at [73, 288] on link "Latest Predictions" at bounding box center [94, 288] width 134 height 26
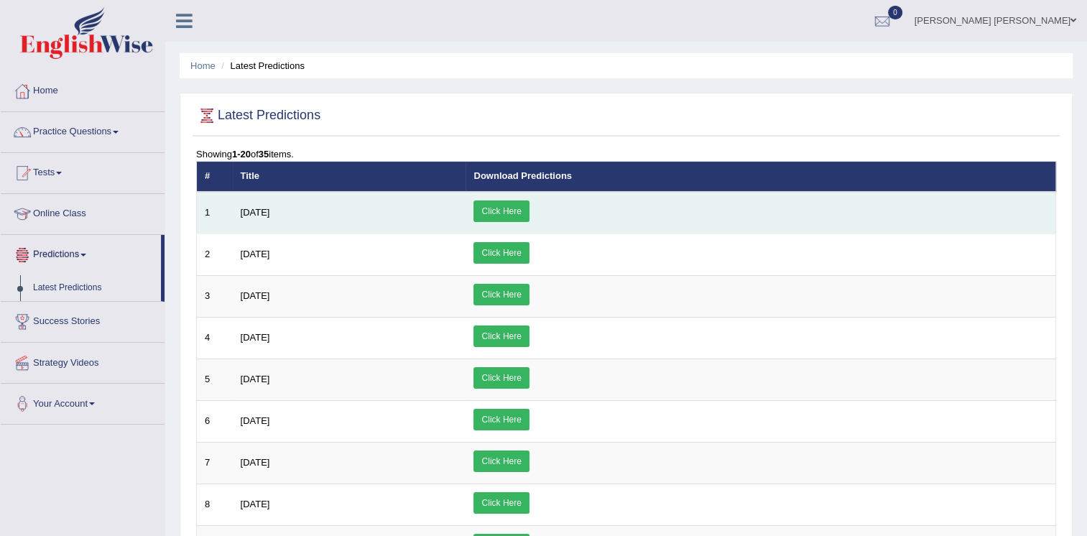
click at [529, 206] on link "Click Here" at bounding box center [501, 212] width 55 height 22
